Goal: Information Seeking & Learning: Learn about a topic

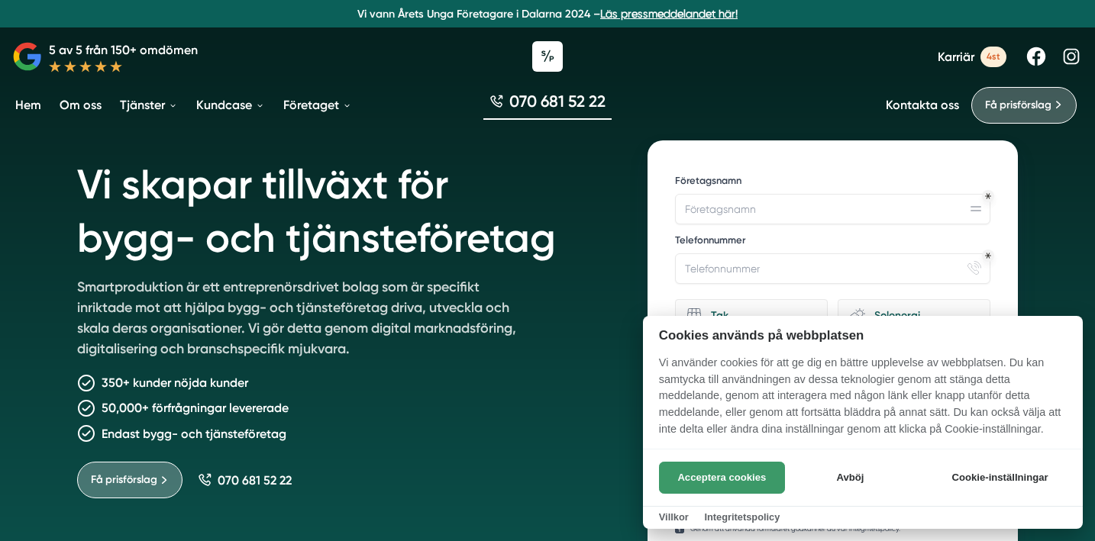
click at [758, 480] on button "Acceptera cookies" at bounding box center [722, 478] width 126 height 32
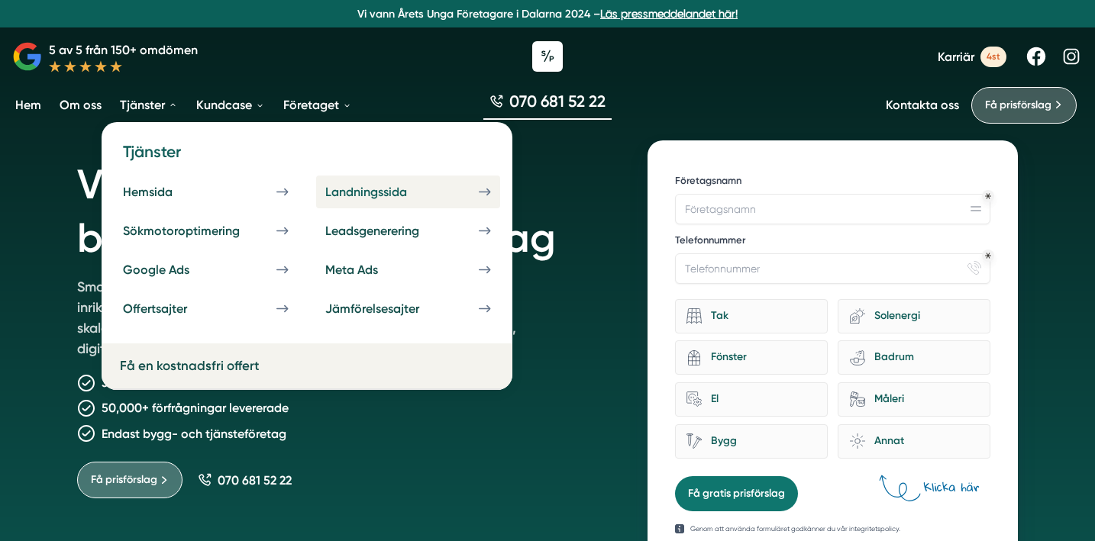
click at [438, 190] on div "Landningssida" at bounding box center [384, 192] width 118 height 15
